Goal: Transaction & Acquisition: Purchase product/service

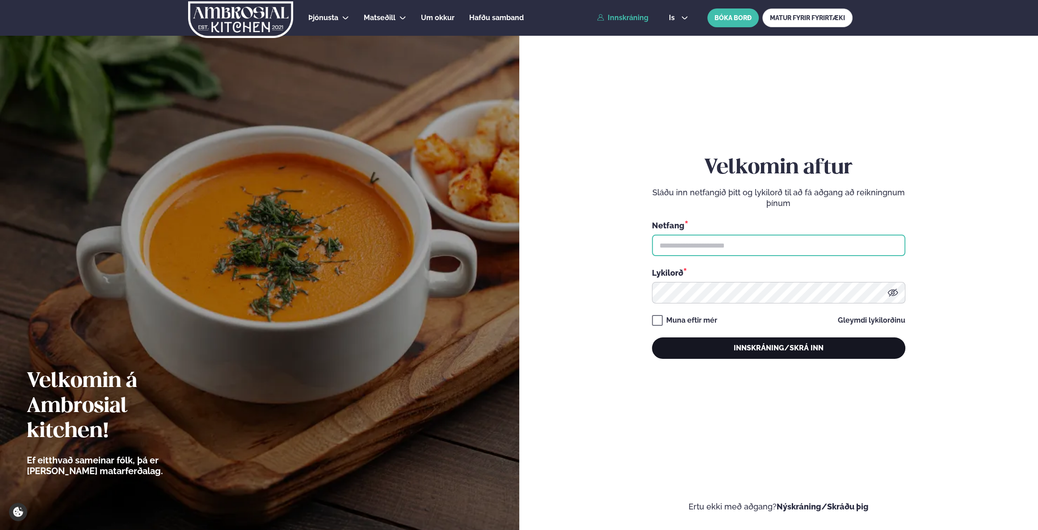
type input "**********"
click at [807, 344] on button "Innskráning/Skrá inn" at bounding box center [778, 347] width 253 height 21
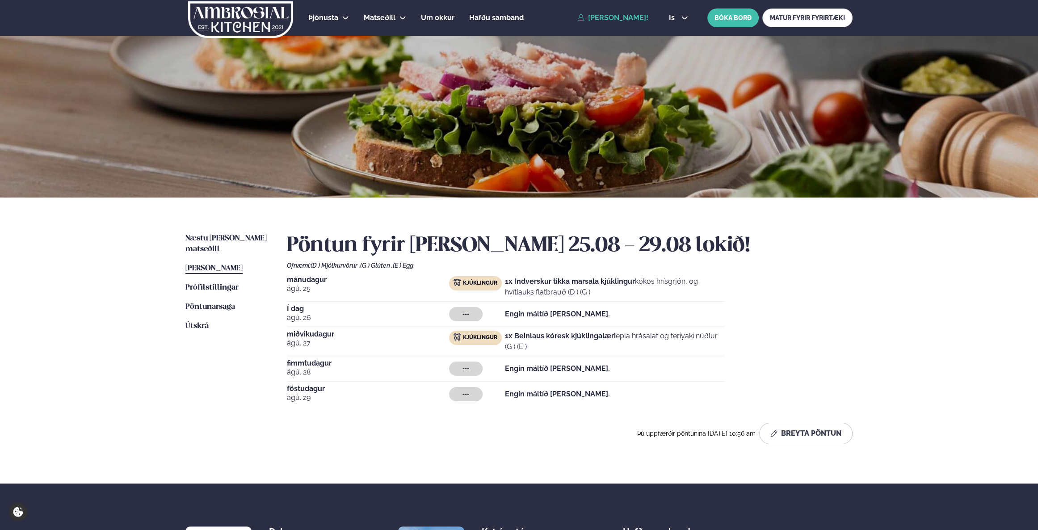
click at [223, 232] on div "Næstu [PERSON_NAME] matseðill Næsta vika [PERSON_NAME] matseðill [PERSON_NAME] …" at bounding box center [519, 341] width 721 height 286
click at [229, 241] on span "Næstu [PERSON_NAME] matseðill" at bounding box center [225, 244] width 81 height 18
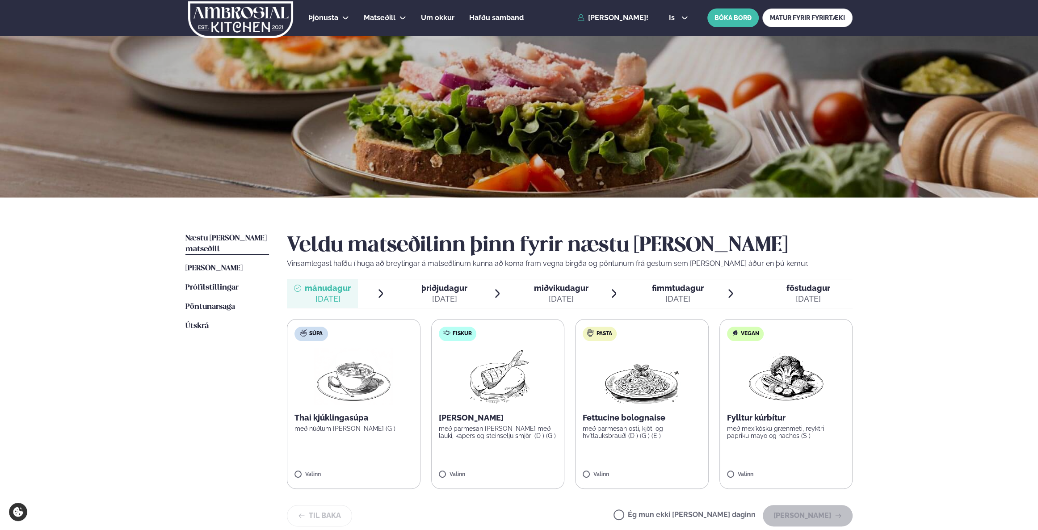
scroll to position [40, 0]
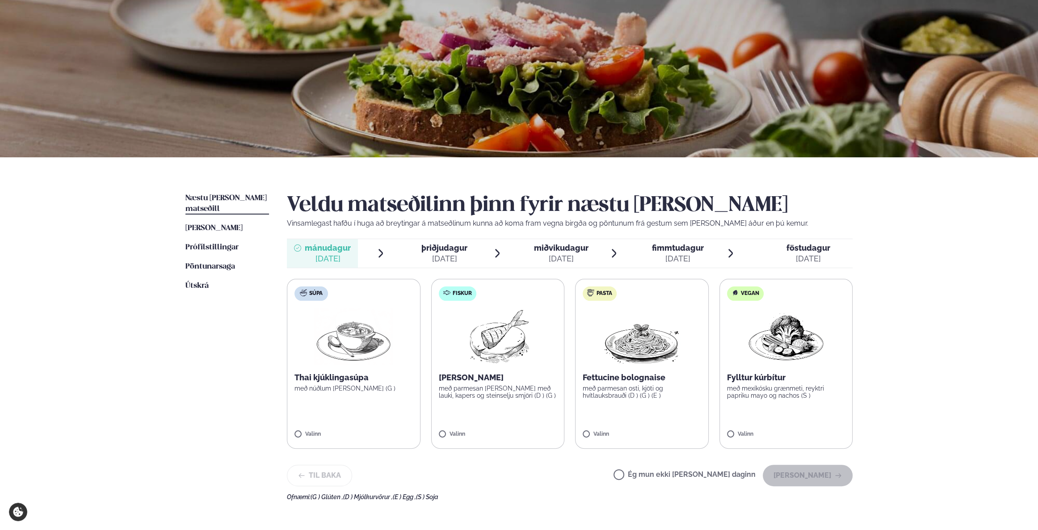
click at [655, 333] on img at bounding box center [641, 336] width 79 height 57
click at [822, 468] on button "[PERSON_NAME]" at bounding box center [808, 475] width 90 height 21
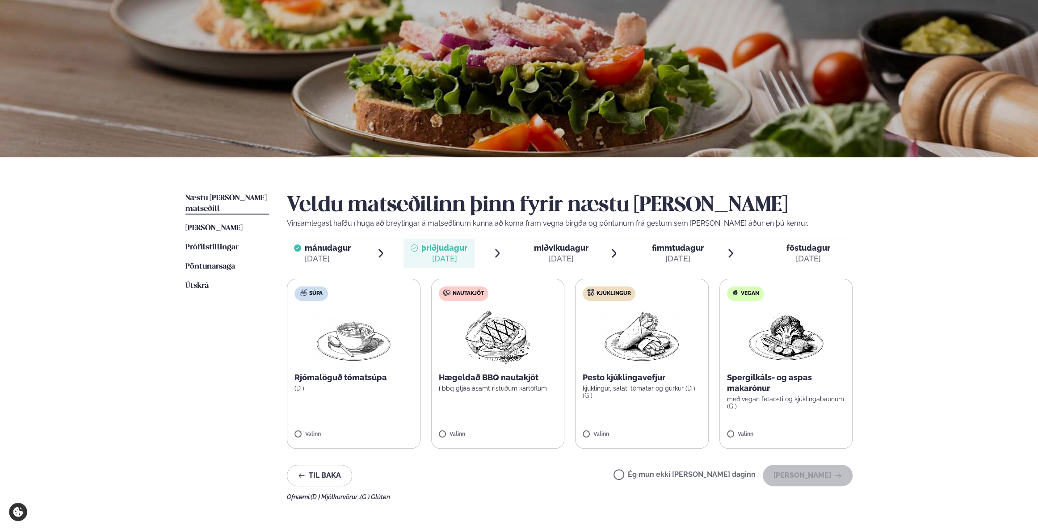
click at [560, 253] on div "[DATE]" at bounding box center [561, 258] width 55 height 11
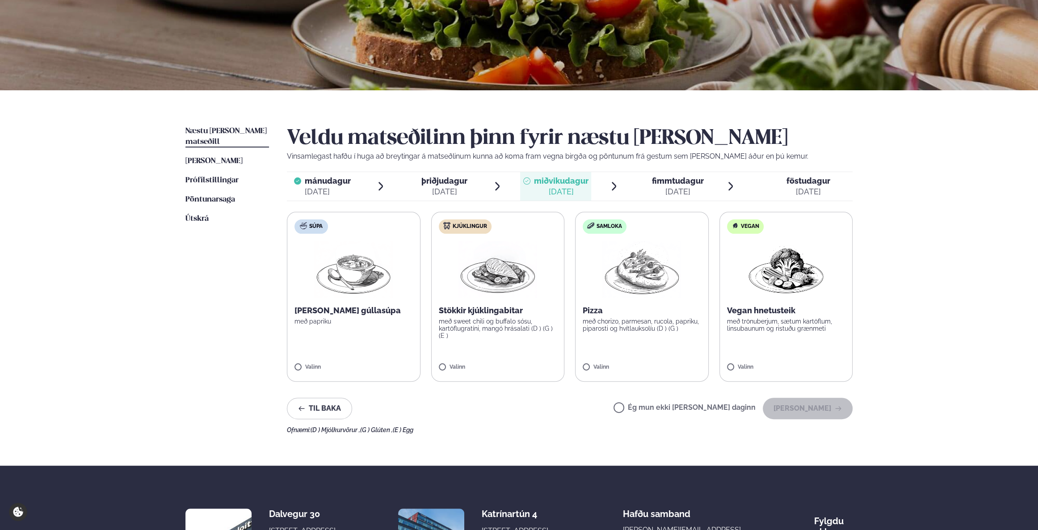
scroll to position [122, 0]
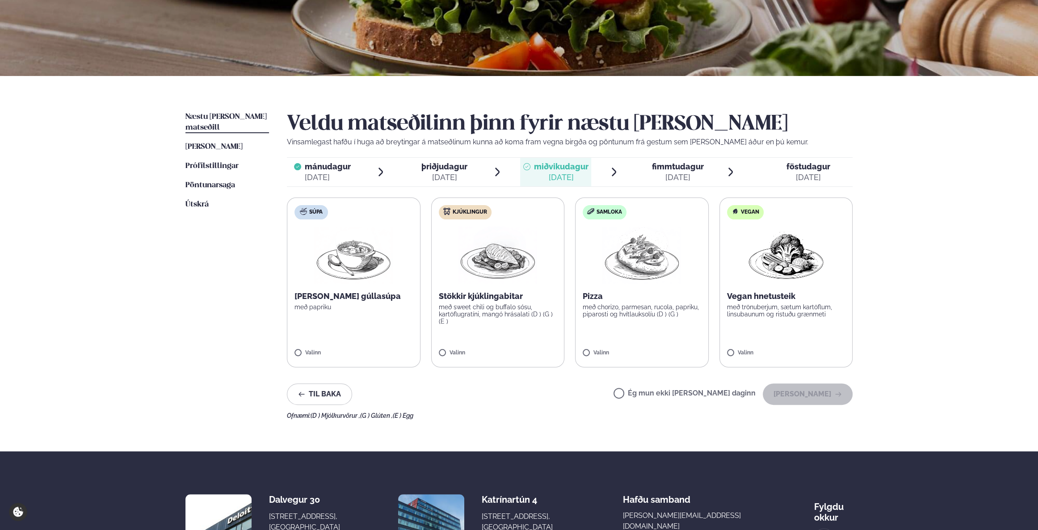
click at [485, 298] on p "Stökkir kjúklingabitar" at bounding box center [498, 296] width 118 height 11
click at [818, 394] on button "[PERSON_NAME]" at bounding box center [808, 393] width 90 height 21
